Goal: Find specific page/section: Find specific page/section

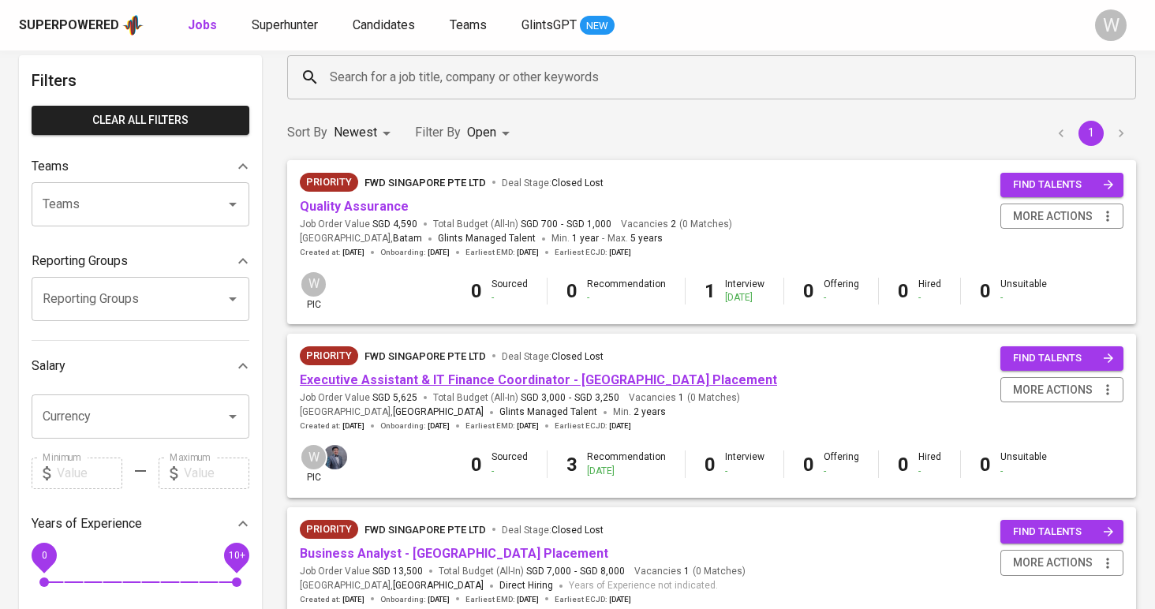
scroll to position [76, 0]
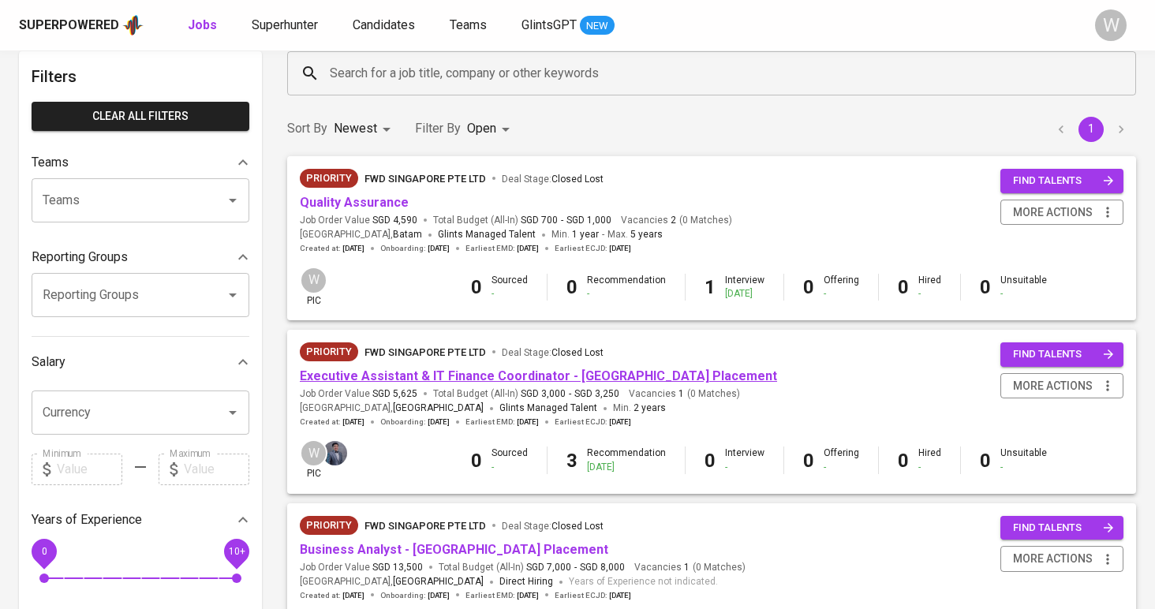
click at [459, 373] on link "Executive Assistant & IT Finance Coordinator - [GEOGRAPHIC_DATA] Placement" at bounding box center [539, 376] width 478 height 15
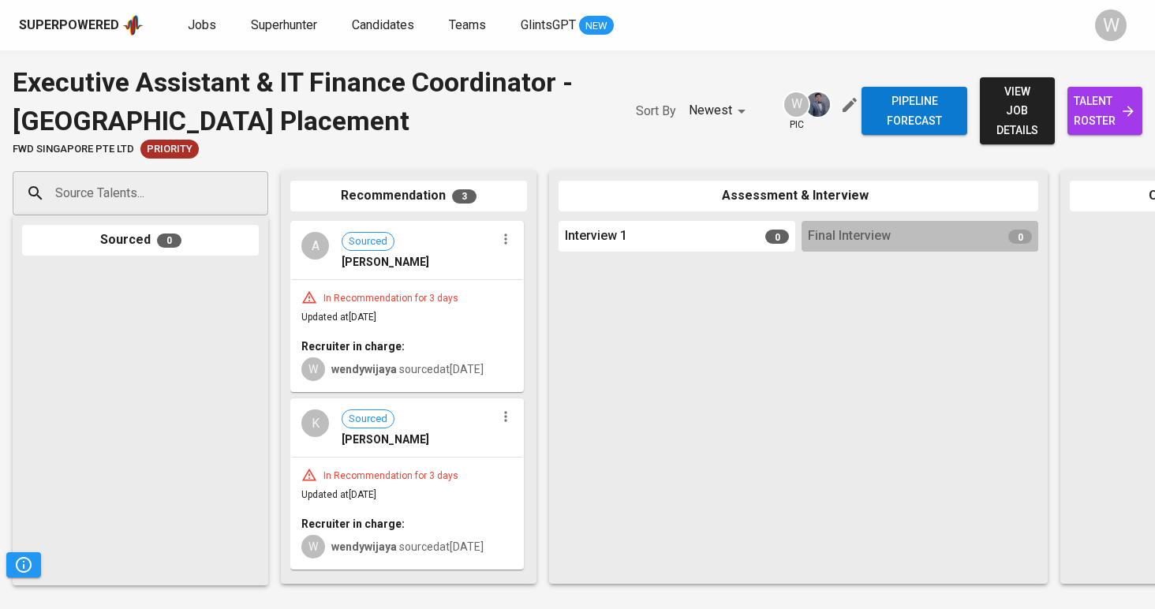
click at [1096, 96] on span "talent roster" at bounding box center [1106, 111] width 50 height 39
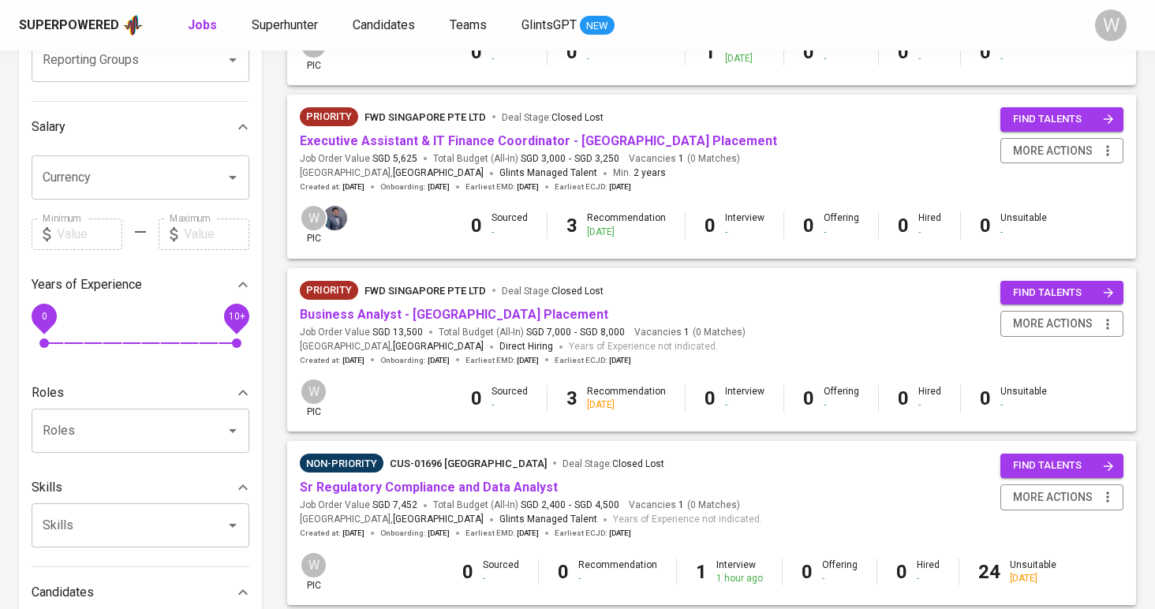
scroll to position [346, 0]
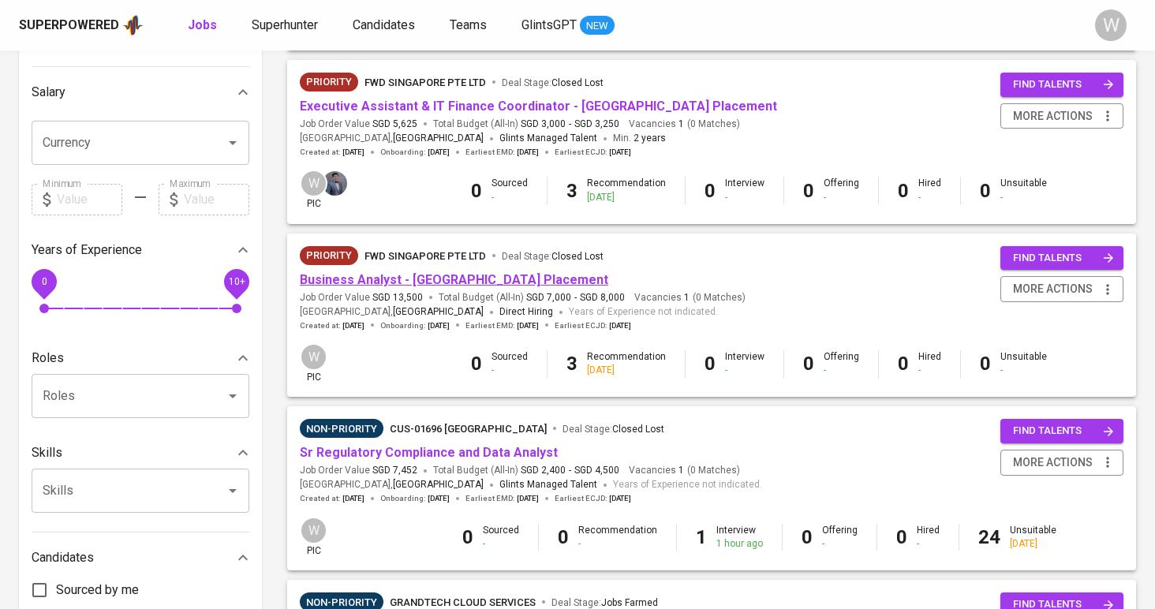
click at [486, 281] on link "Business Analyst - [GEOGRAPHIC_DATA] Placement" at bounding box center [454, 279] width 309 height 15
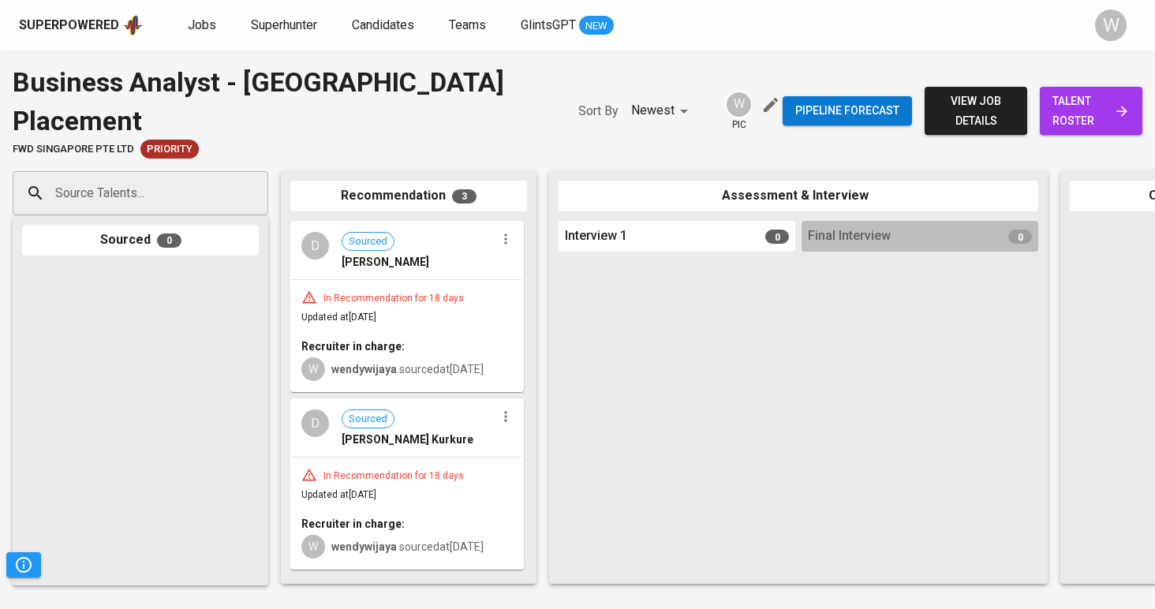
click at [1053, 128] on span "talent roster" at bounding box center [1091, 111] width 77 height 39
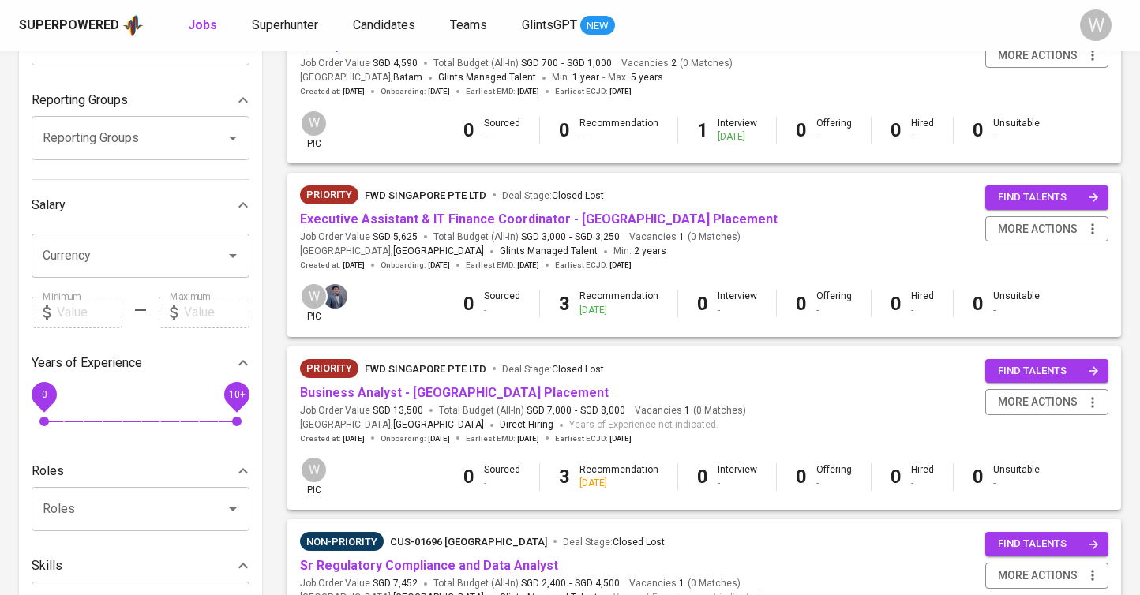
scroll to position [212, 0]
